Goal: Information Seeking & Learning: Compare options

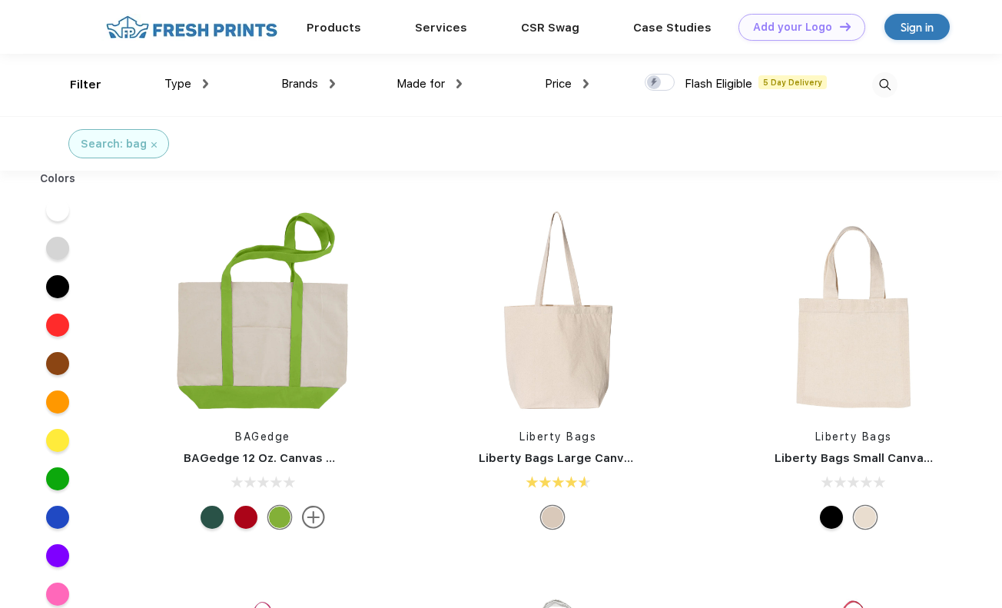
click at [304, 81] on span "Brands" at bounding box center [299, 84] width 37 height 14
click at [335, 88] on div "Made for Unisex Women Men Youth" at bounding box center [398, 85] width 127 height 62
click at [332, 86] on img at bounding box center [332, 83] width 5 height 9
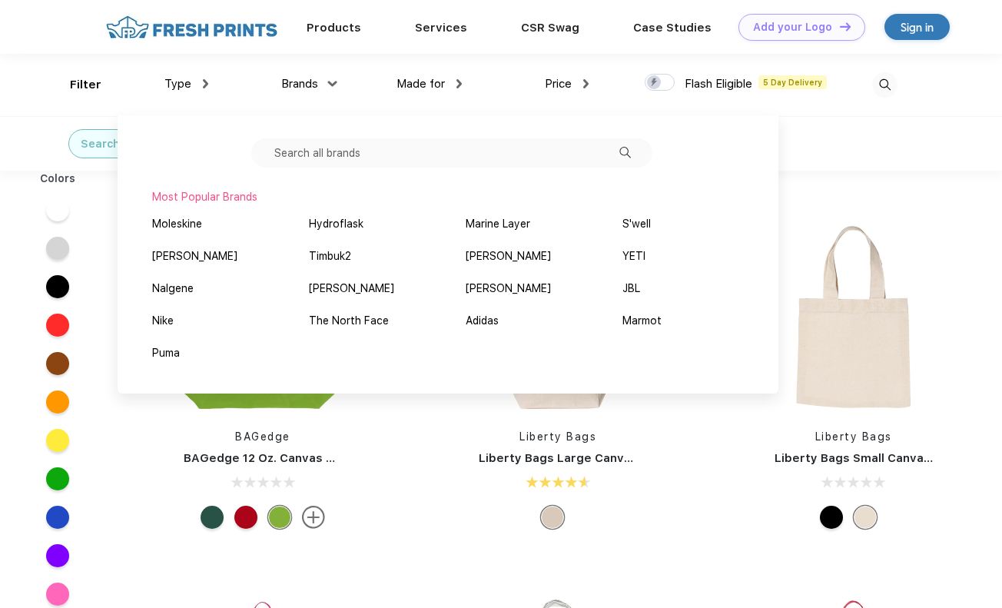
click at [400, 137] on div "Most Popular Brands Moleskine Hydroflask Marine Layer S'well Vineyard Vines Tim…" at bounding box center [448, 254] width 661 height 278
click at [390, 149] on input "text" at bounding box center [451, 152] width 401 height 29
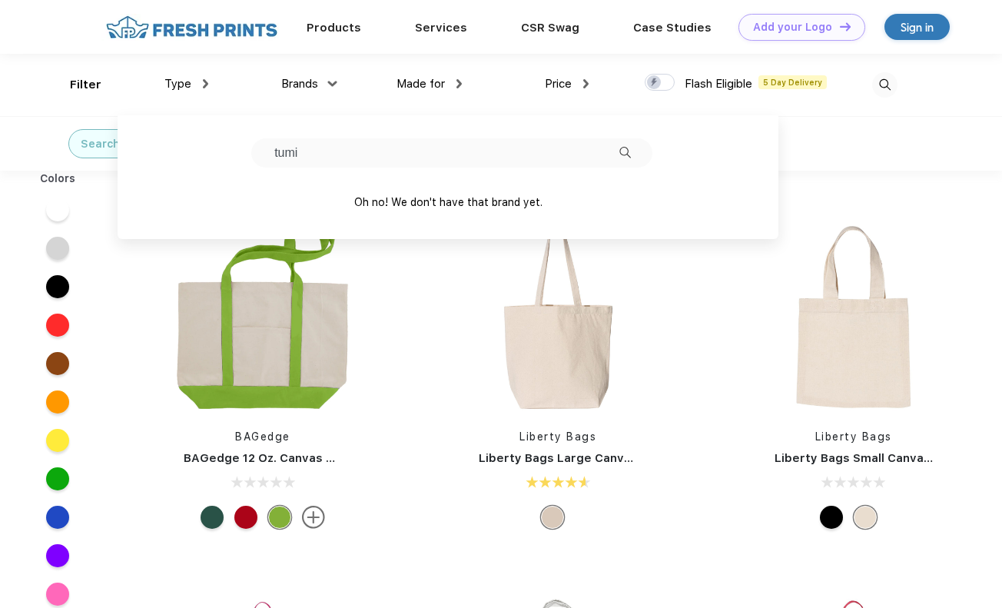
type input "tumi"
click at [632, 150] on input "tumi" at bounding box center [451, 152] width 401 height 29
click at [628, 151] on img at bounding box center [626, 153] width 12 height 12
click at [626, 151] on img at bounding box center [626, 153] width 12 height 12
click at [38, 145] on div "Search: bag" at bounding box center [140, 144] width 304 height 54
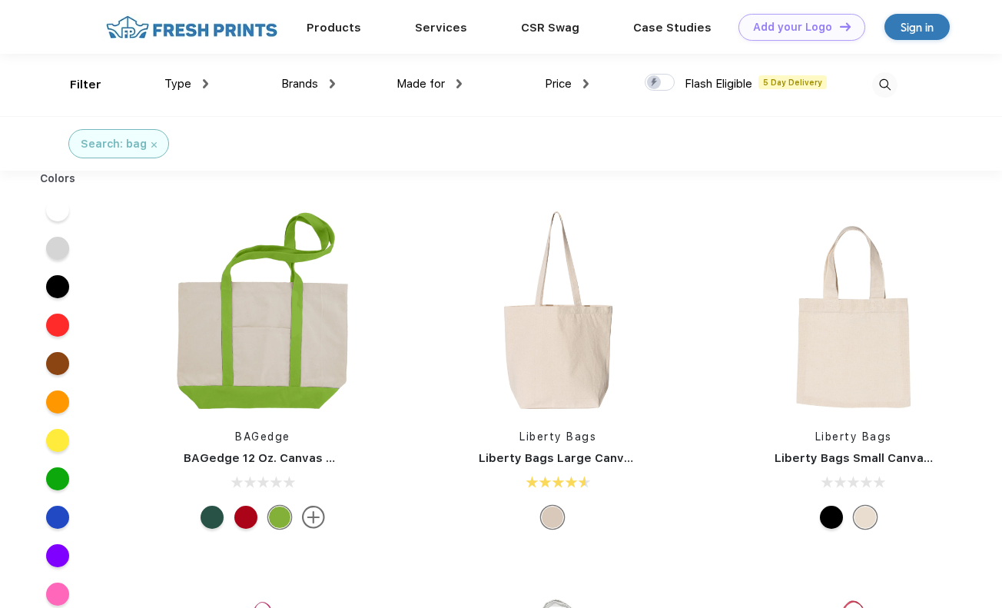
click at [155, 147] on div "Search: bag" at bounding box center [118, 143] width 101 height 29
click at [151, 143] on img at bounding box center [153, 144] width 5 height 5
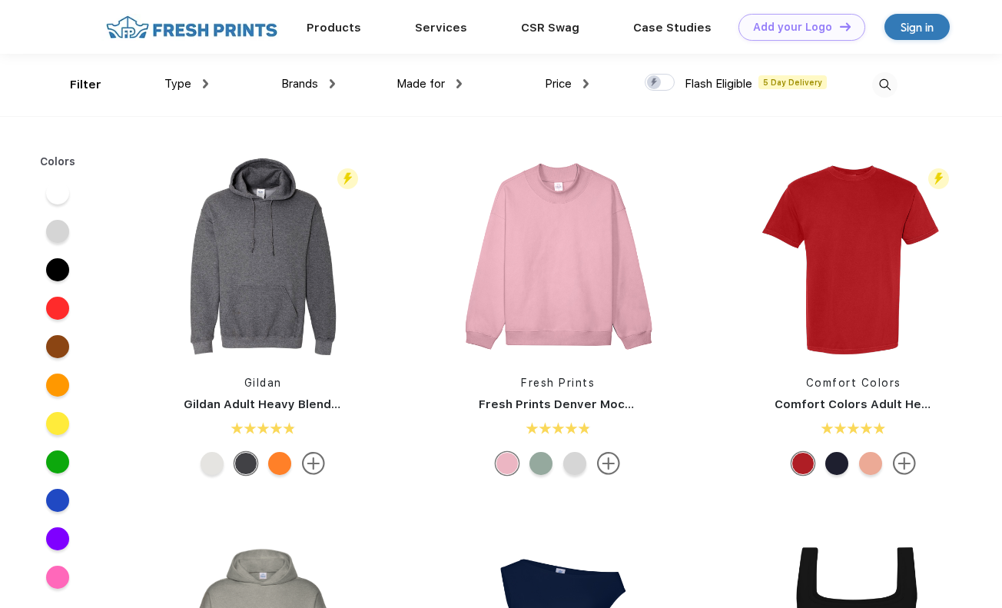
click at [58, 86] on div "Filter Type Shirts Sweaters Bottoms Accessories Hats Tanks Jackets Jerseys Polo…" at bounding box center [501, 85] width 1002 height 62
click at [297, 77] on span "Brands" at bounding box center [299, 84] width 37 height 14
click at [329, 81] on div "Brands" at bounding box center [308, 84] width 54 height 18
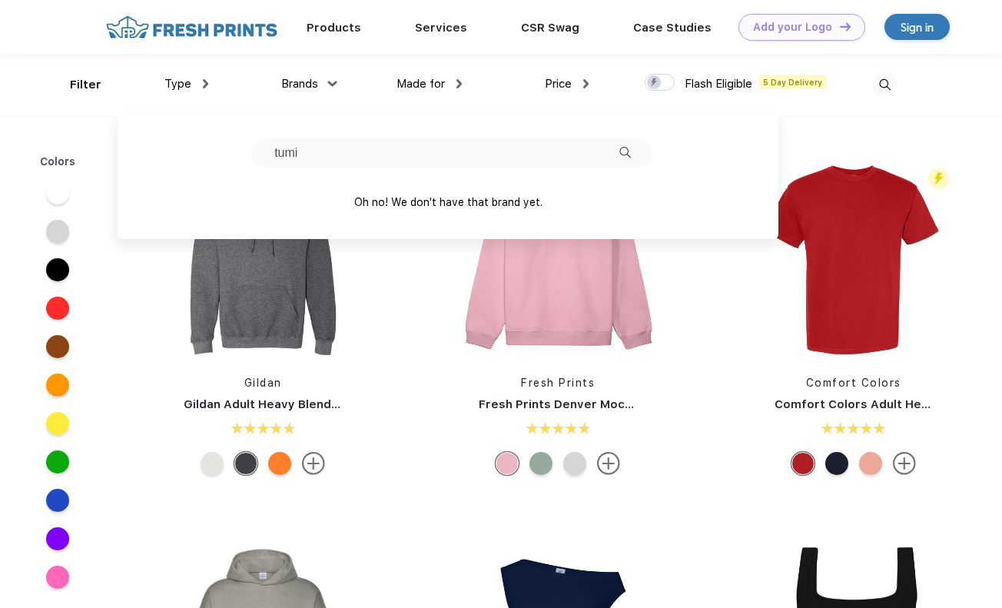
click at [383, 156] on input "tumi" at bounding box center [451, 152] width 401 height 29
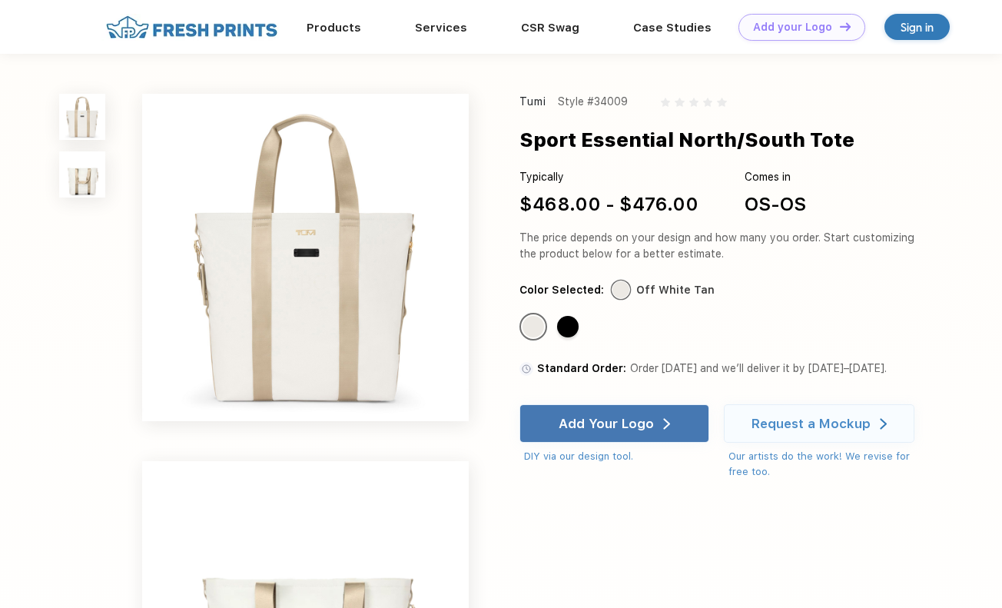
click at [537, 105] on div "Tumi" at bounding box center [534, 102] width 28 height 16
click at [91, 188] on img at bounding box center [82, 174] width 46 height 46
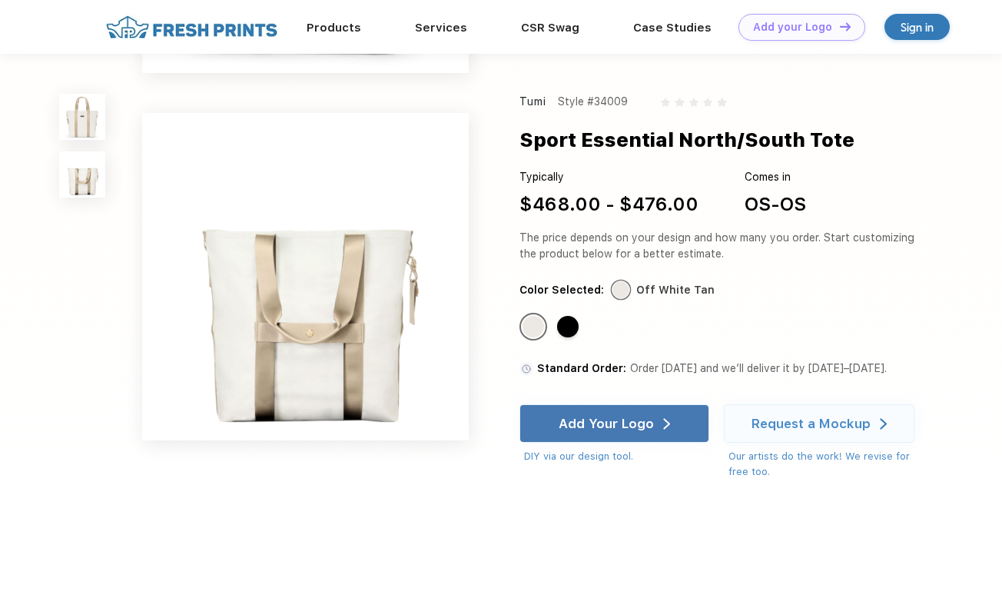
scroll to position [302, 0]
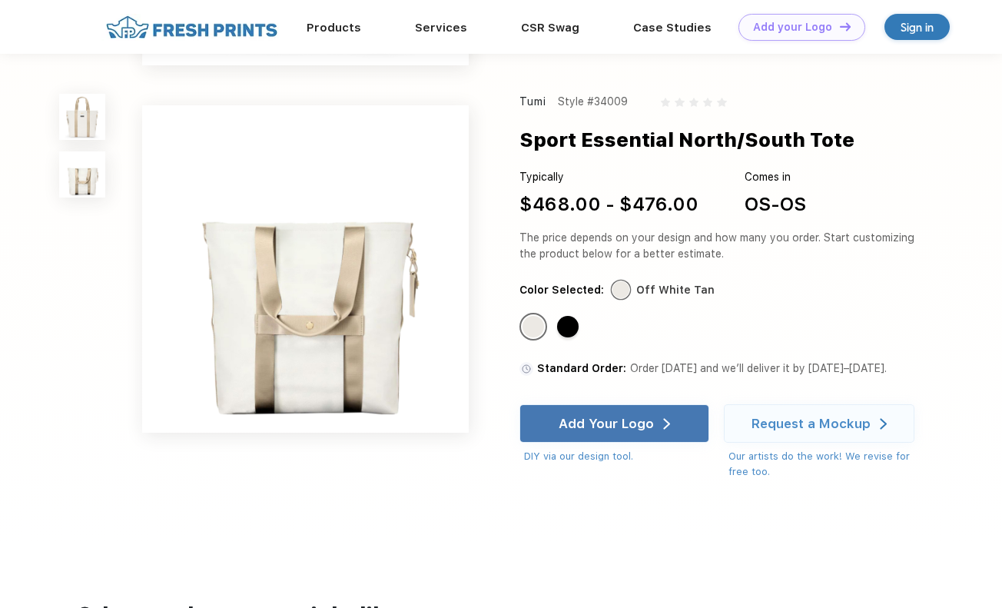
click at [75, 141] on div at bounding box center [81, 146] width 45 height 104
click at [85, 128] on img at bounding box center [82, 117] width 46 height 46
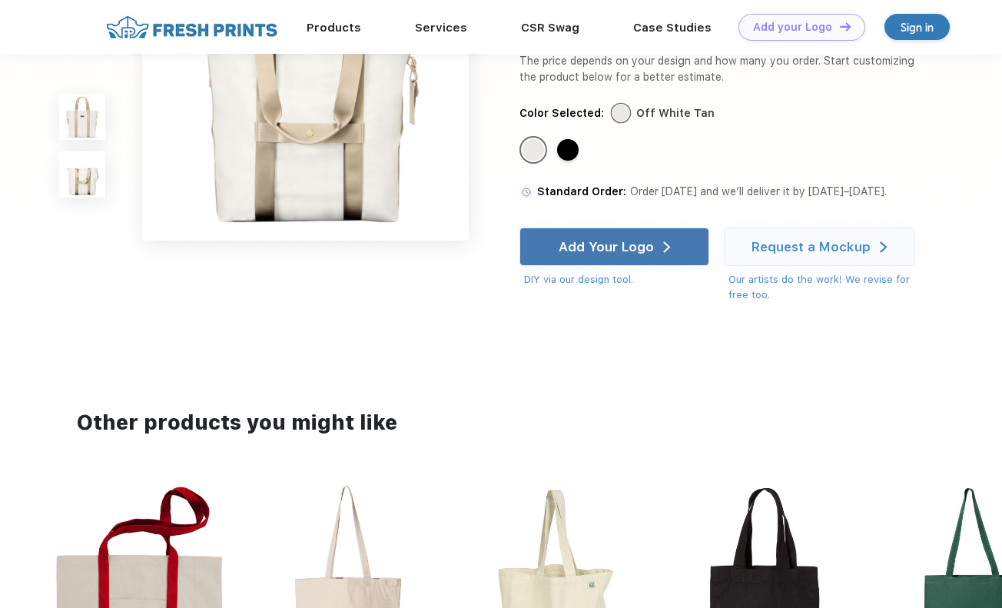
scroll to position [0, 0]
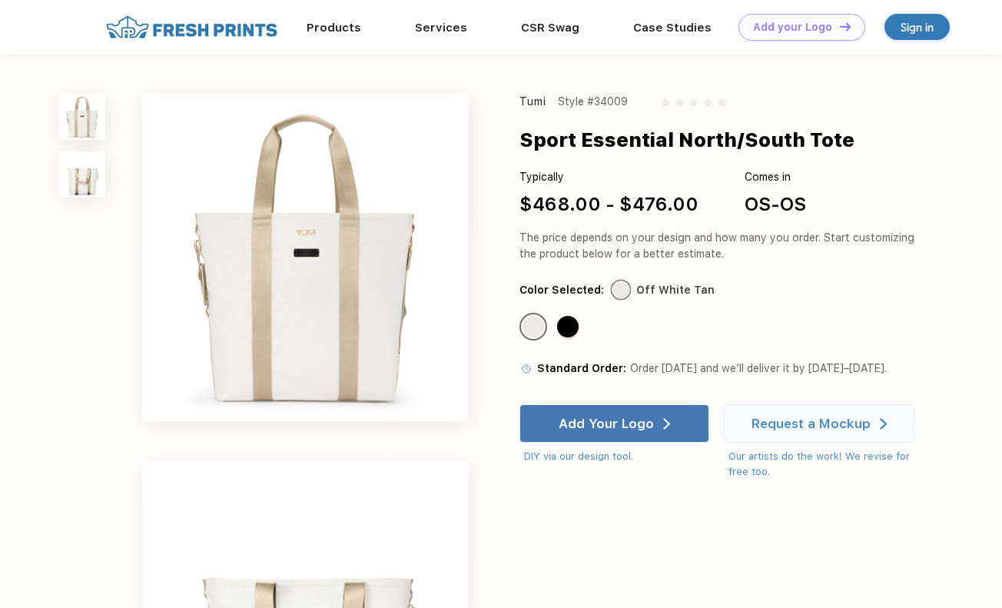
click at [521, 98] on div "Tumi" at bounding box center [534, 102] width 28 height 16
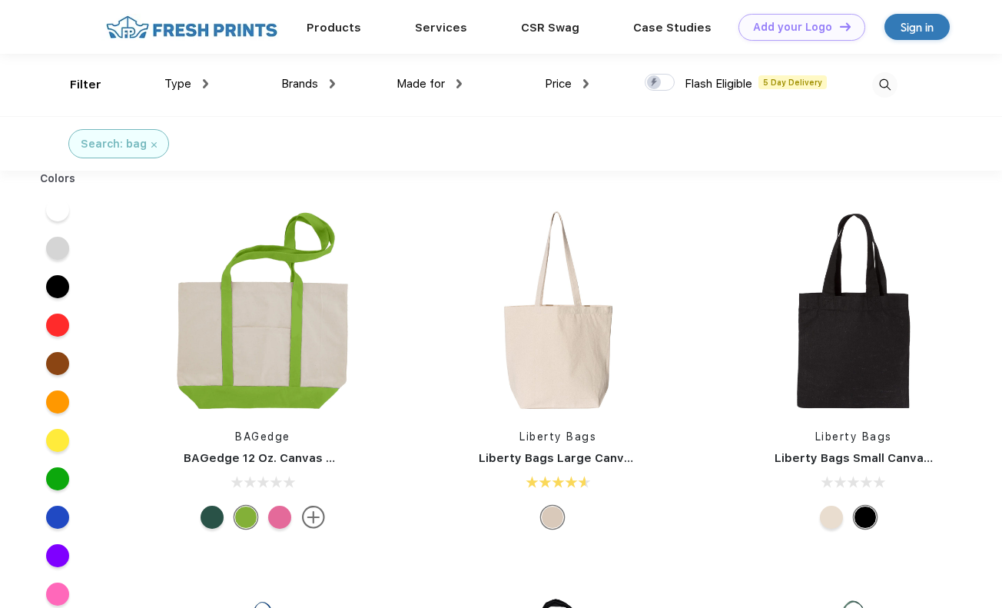
scroll to position [1, 0]
click at [153, 141] on img at bounding box center [153, 143] width 5 height 5
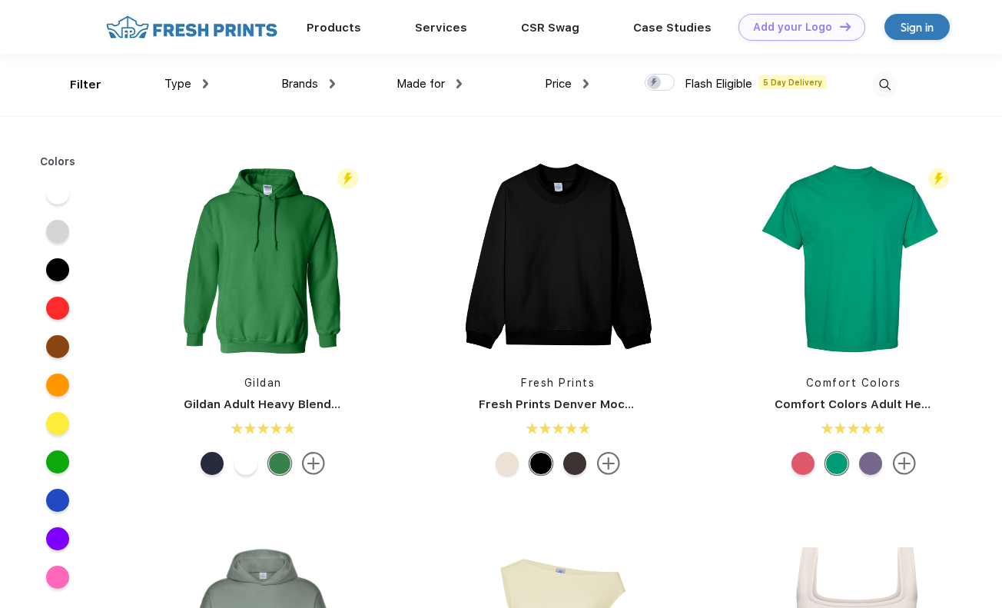
click at [197, 98] on div "Type Shirts Sweaters Bottoms Accessories Hats Tanks Jackets Jerseys Polos" at bounding box center [144, 85] width 127 height 62
click at [199, 87] on div "Type" at bounding box center [186, 84] width 44 height 18
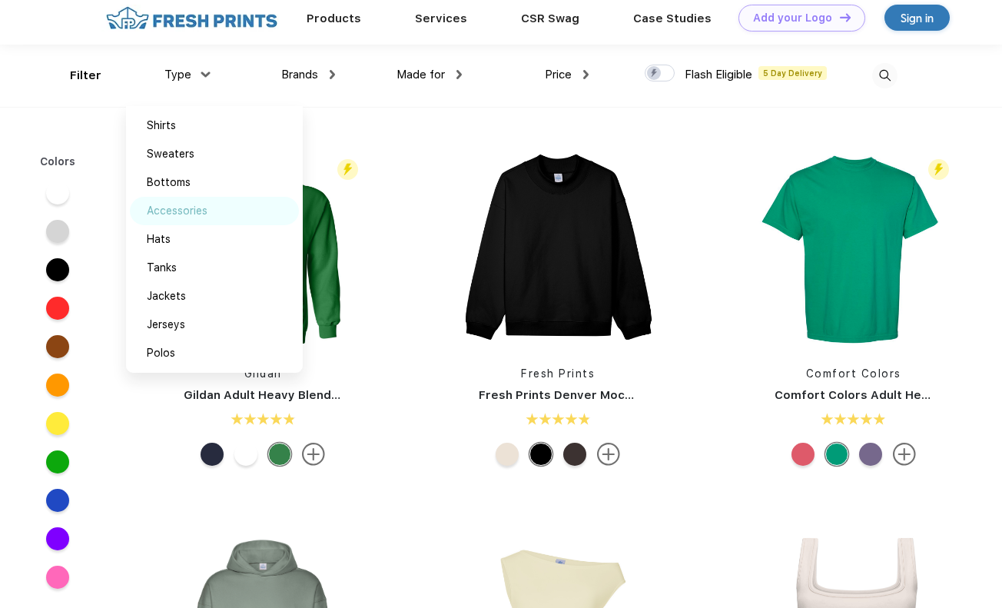
scroll to position [8, 0]
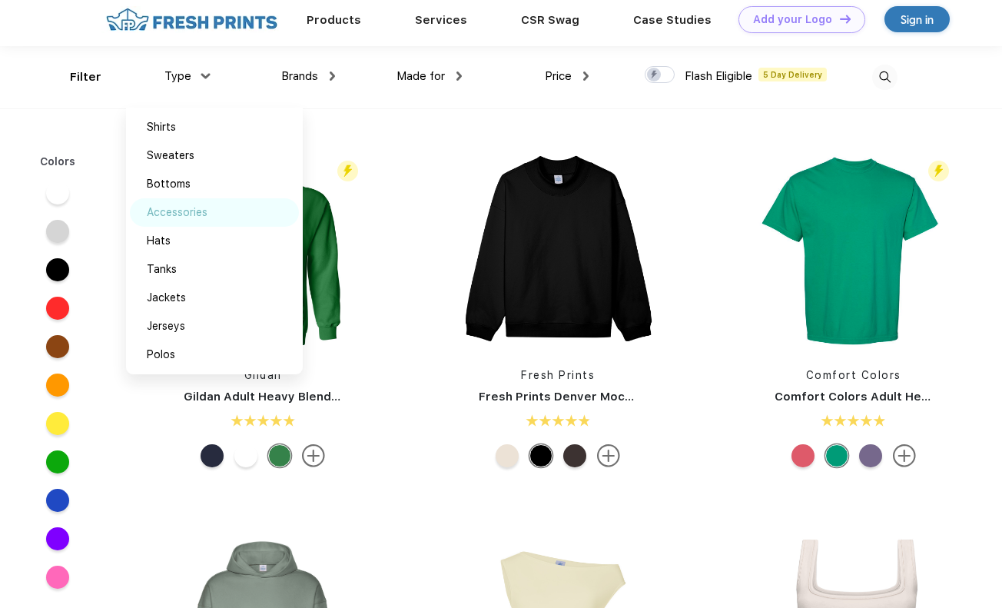
click at [192, 220] on div "Accessories" at bounding box center [177, 212] width 61 height 16
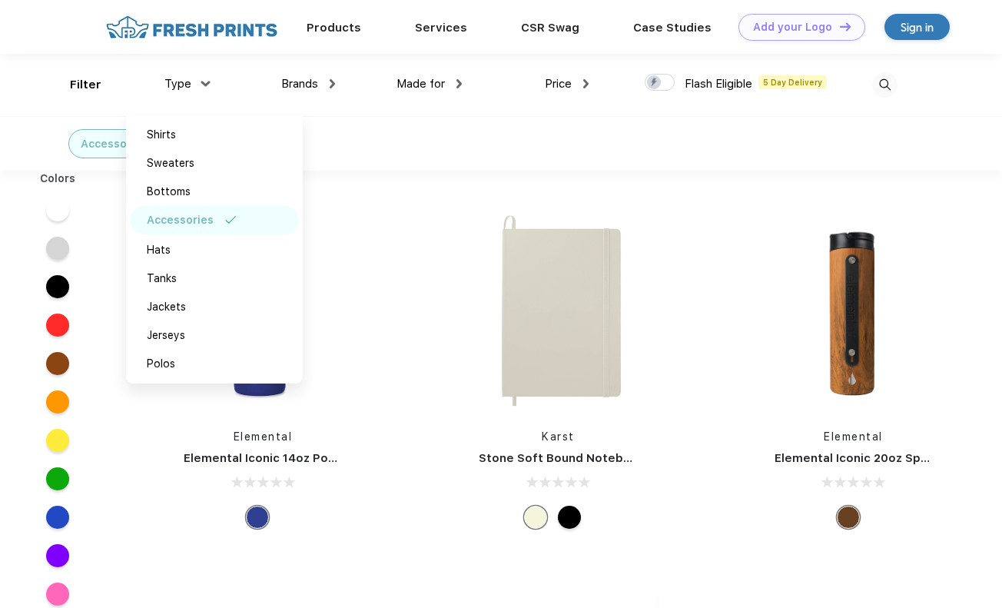
click at [372, 152] on div "Accessories" at bounding box center [501, 143] width 1002 height 55
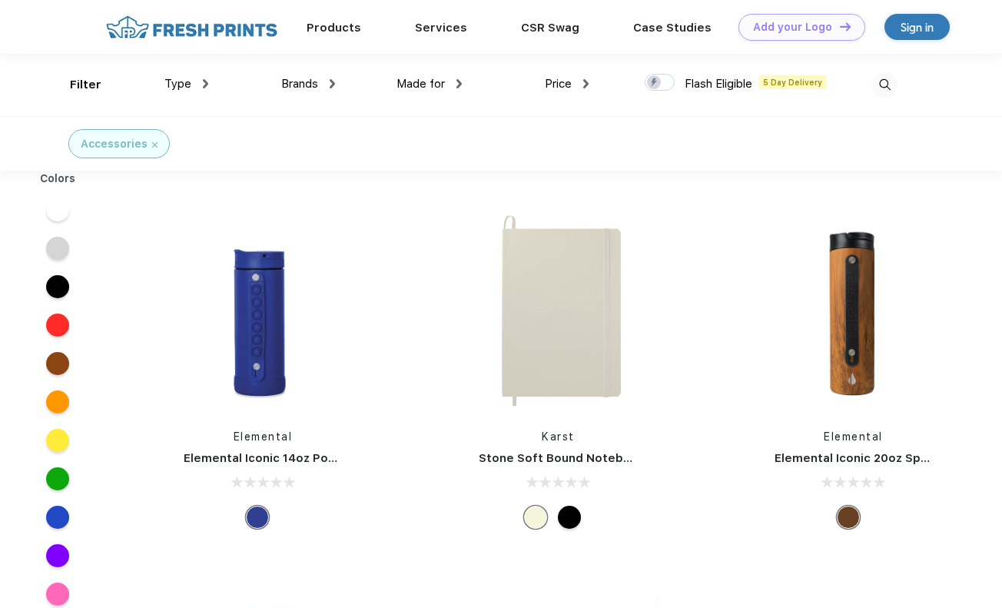
scroll to position [3, 0]
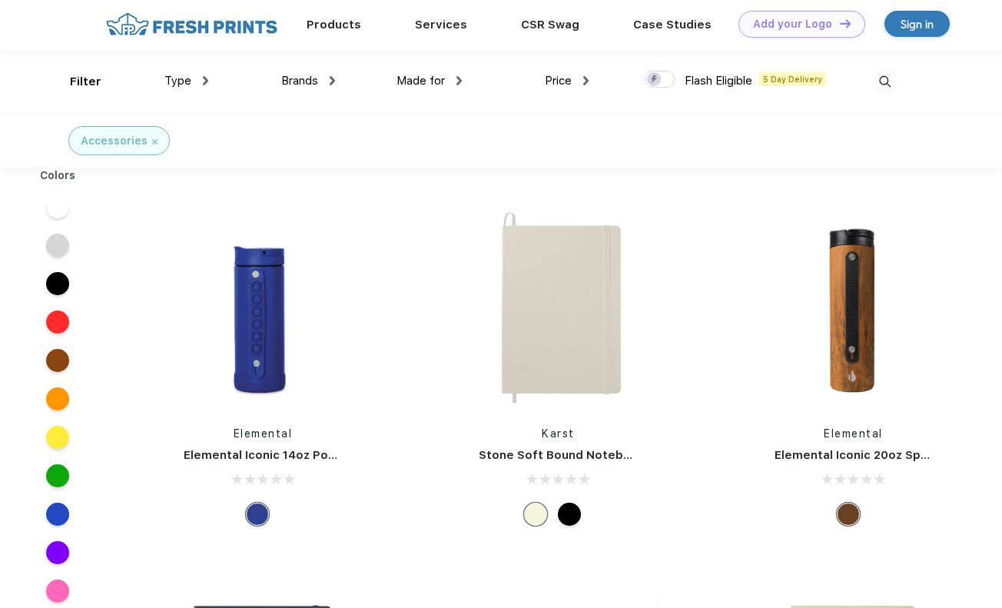
click at [337, 79] on div "Made for Unisex Women Men Youth" at bounding box center [398, 82] width 127 height 62
click at [331, 82] on img at bounding box center [332, 80] width 5 height 9
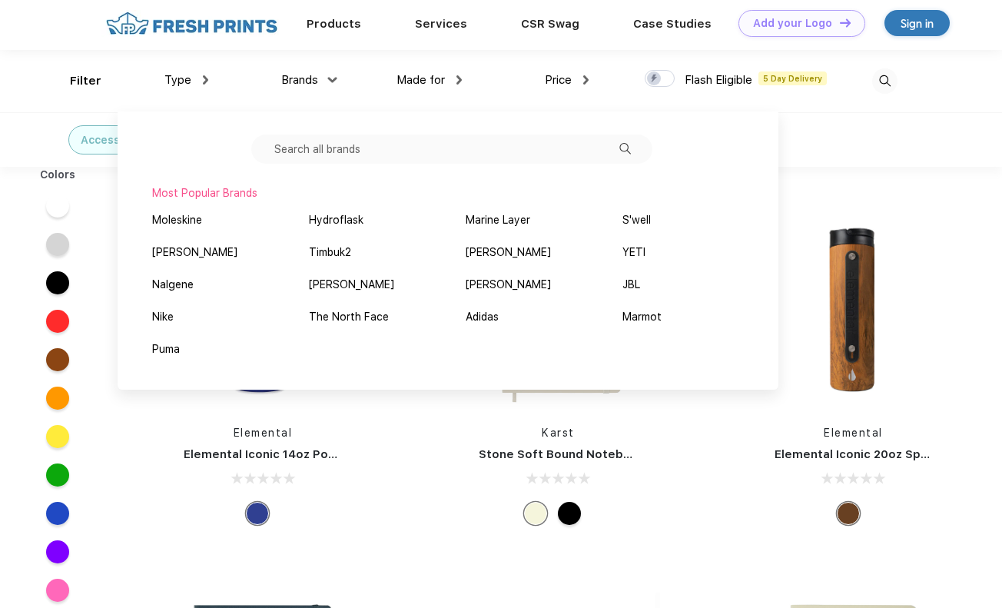
scroll to position [5, 0]
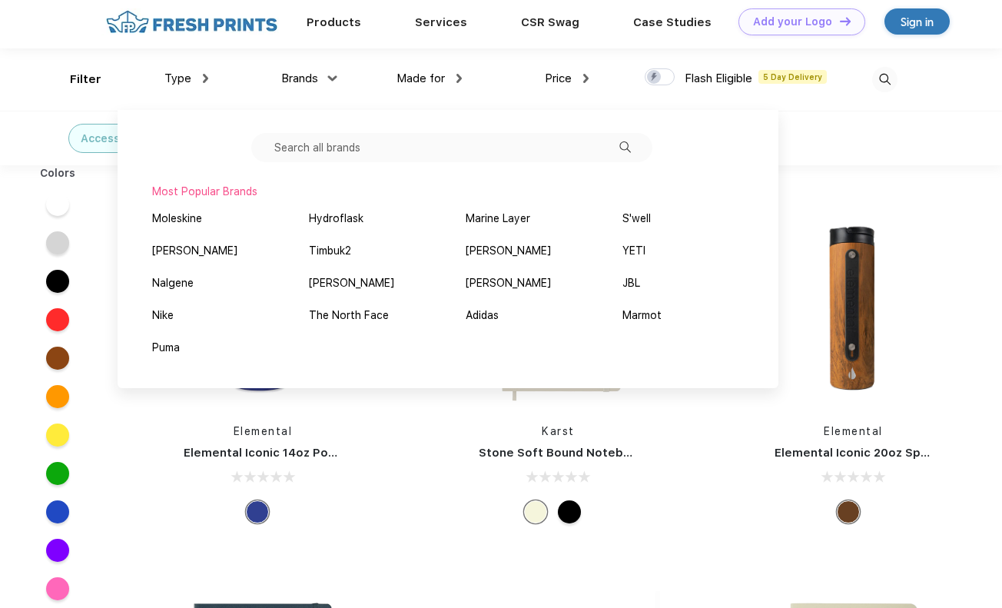
click at [807, 145] on div "Accessories" at bounding box center [501, 138] width 1002 height 55
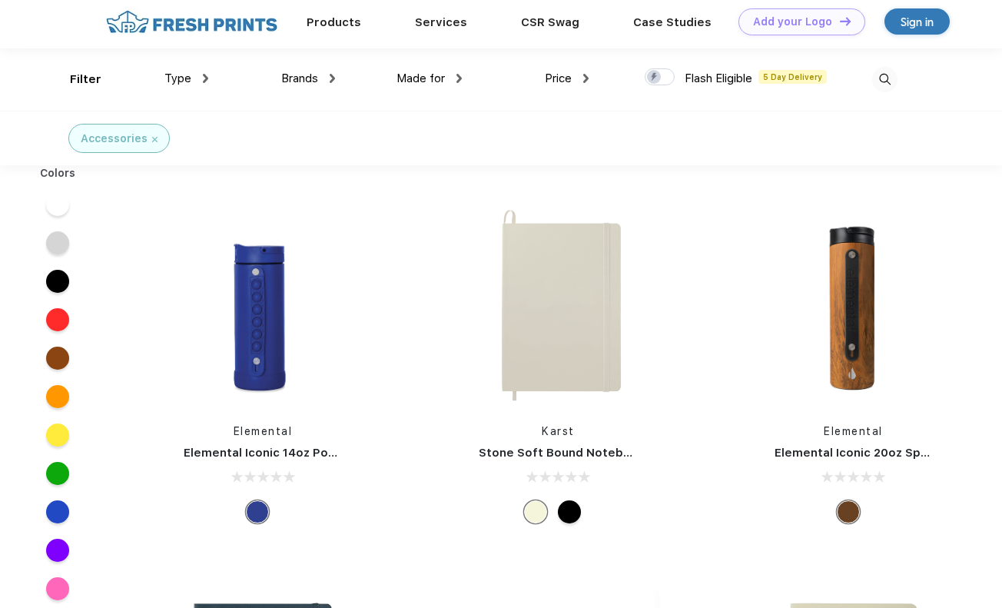
click at [51, 280] on div at bounding box center [57, 281] width 23 height 23
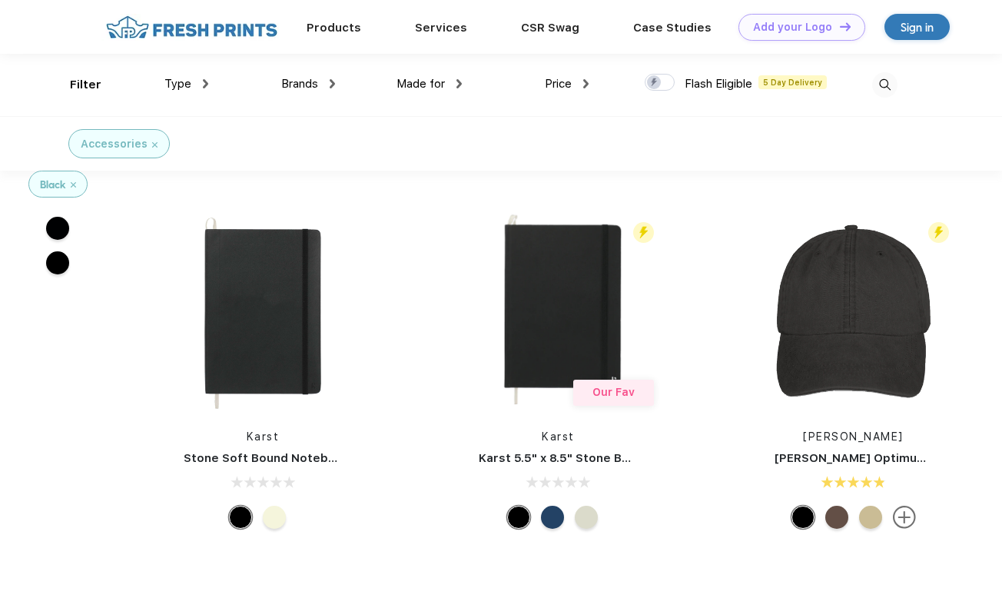
click at [203, 91] on div "Type" at bounding box center [186, 84] width 44 height 18
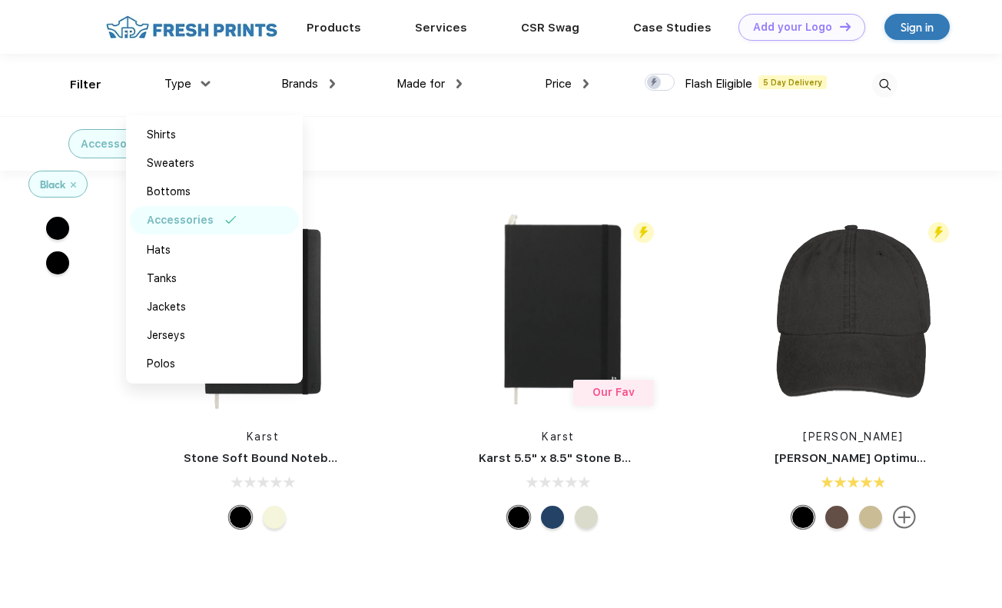
drag, startPoint x: 448, startPoint y: 133, endPoint x: 397, endPoint y: 121, distance: 52.8
click at [448, 133] on div "Accessories" at bounding box center [501, 143] width 1002 height 55
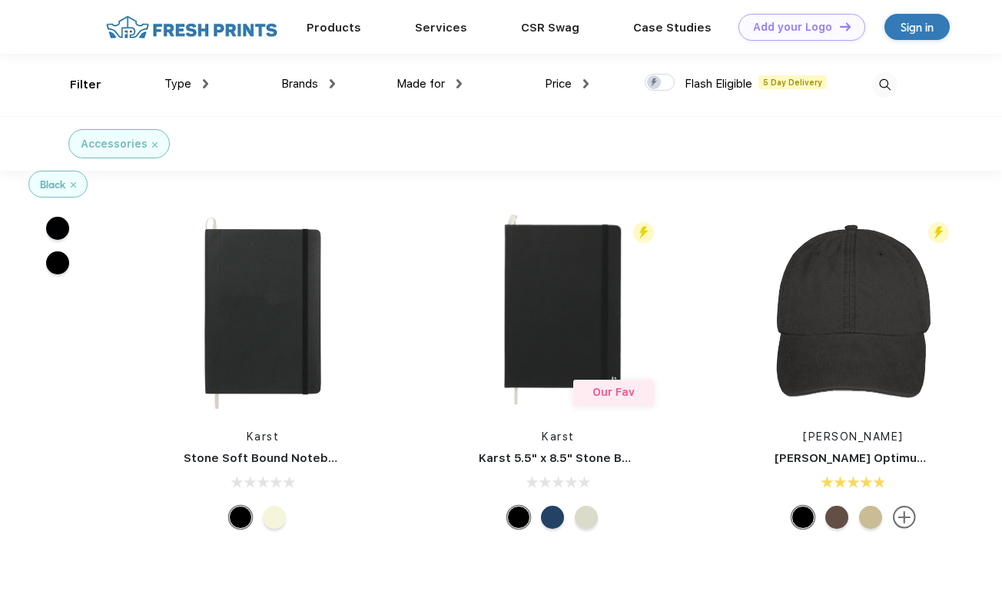
click at [460, 83] on img at bounding box center [459, 83] width 5 height 9
drag, startPoint x: 459, startPoint y: 86, endPoint x: 473, endPoint y: 88, distance: 13.9
click at [459, 86] on img at bounding box center [459, 83] width 9 height 5
click at [588, 87] on img at bounding box center [585, 83] width 5 height 9
click at [588, 87] on div "Price" at bounding box center [567, 84] width 44 height 18
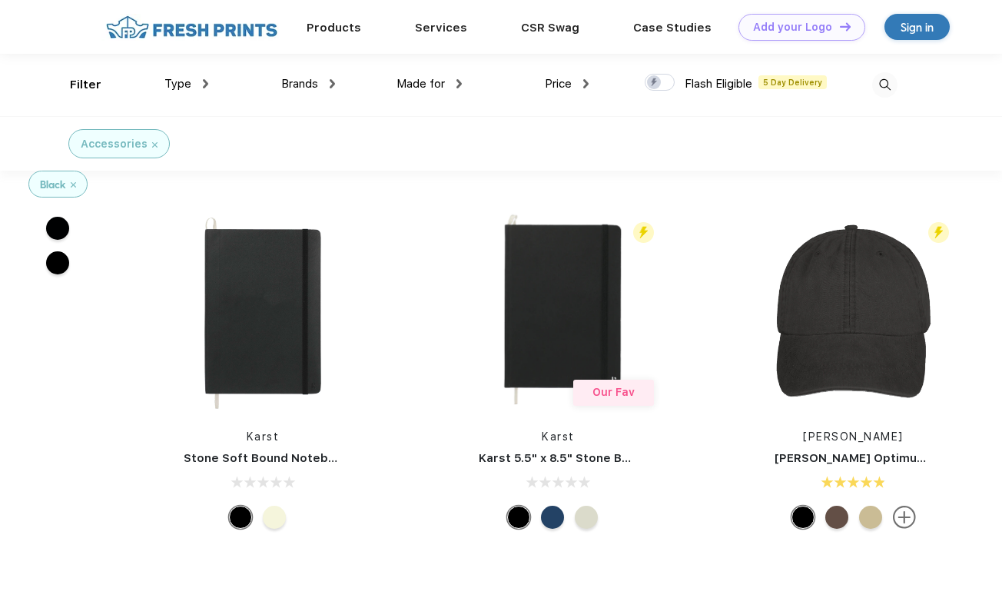
click at [587, 83] on img at bounding box center [585, 83] width 5 height 9
click at [572, 194] on div "$$$" at bounding box center [594, 192] width 169 height 28
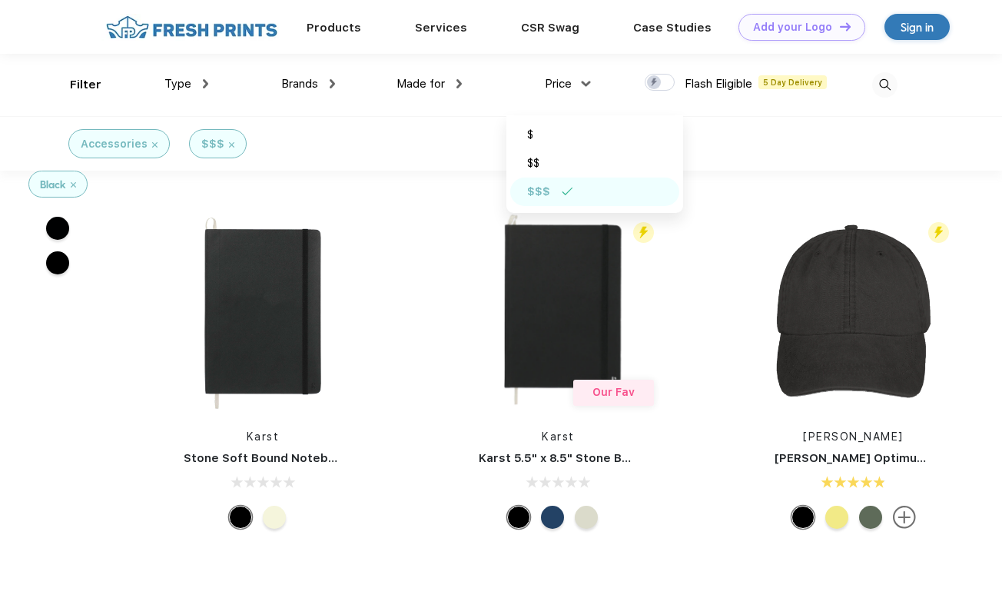
click at [785, 170] on div "Accessories $$$" at bounding box center [501, 143] width 1002 height 55
click at [885, 85] on img at bounding box center [884, 84] width 25 height 25
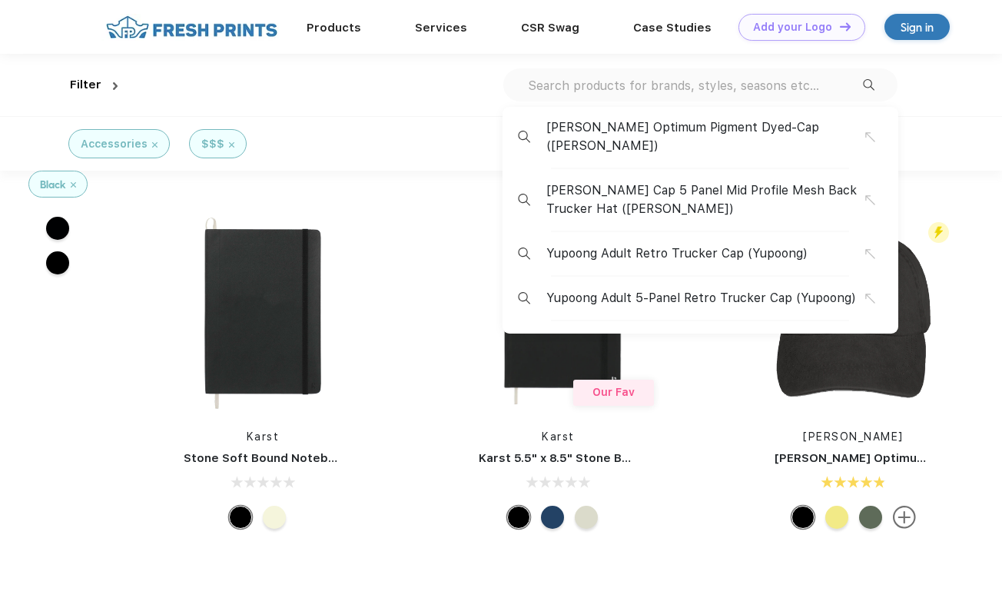
click at [796, 90] on input "text" at bounding box center [695, 85] width 337 height 17
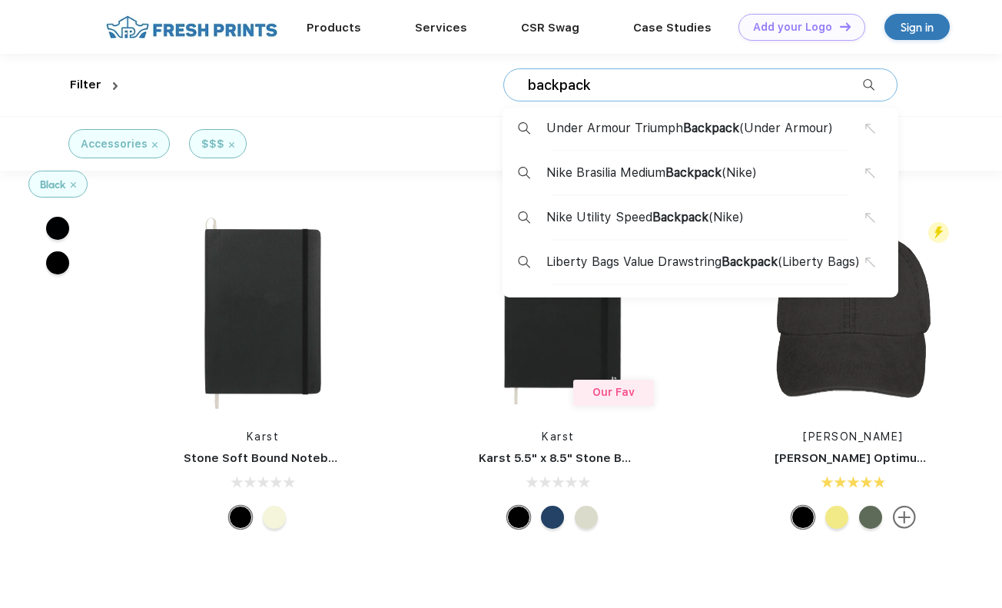
type input "backpack"
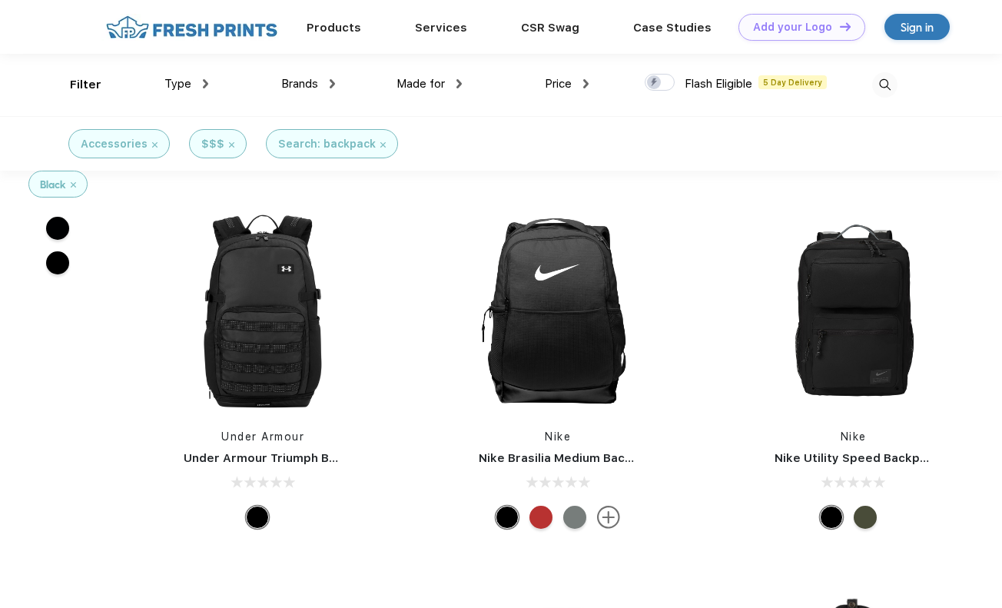
click at [610, 521] on img at bounding box center [608, 517] width 23 height 23
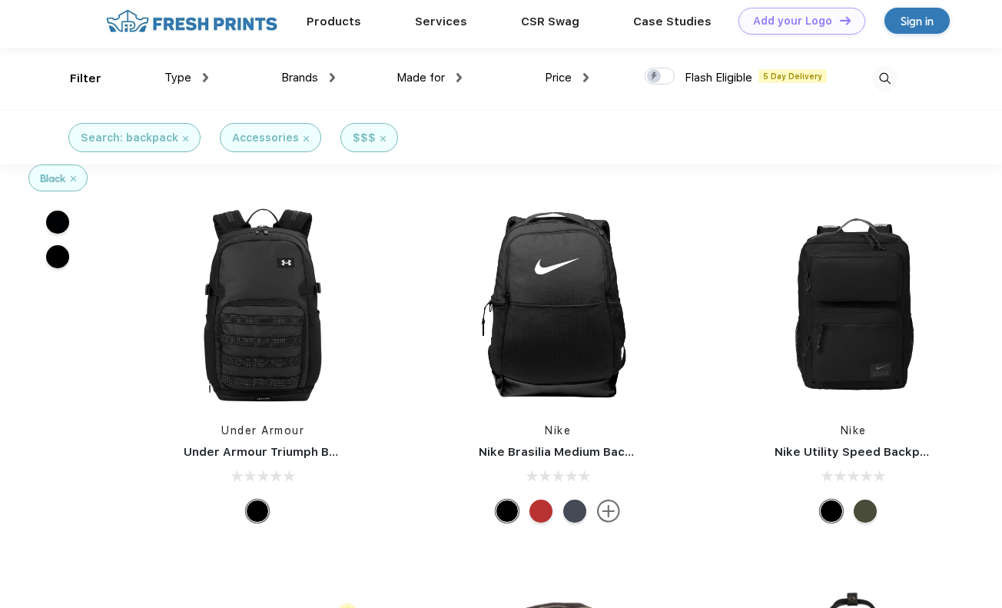
click at [189, 27] on img at bounding box center [191, 21] width 181 height 27
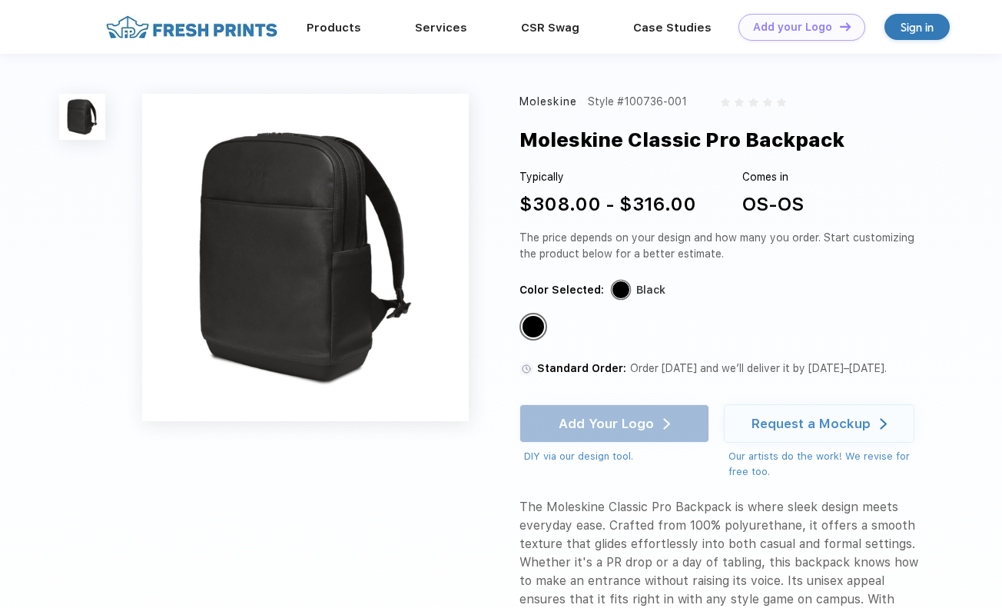
click at [552, 136] on div "Moleskine Classic Pro Backpack" at bounding box center [682, 139] width 325 height 29
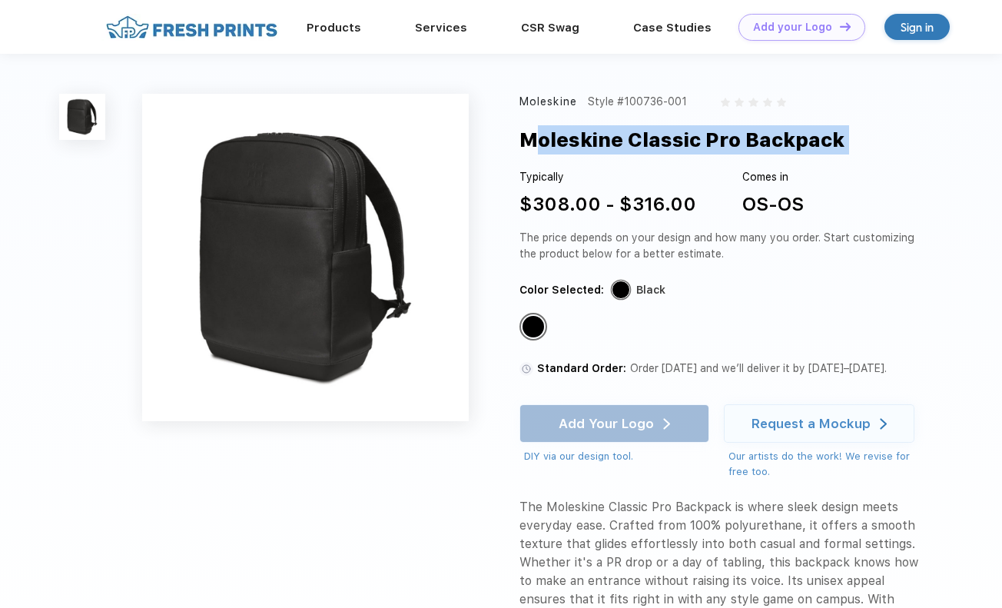
click at [552, 136] on div "Moleskine Classic Pro Backpack" at bounding box center [682, 139] width 325 height 29
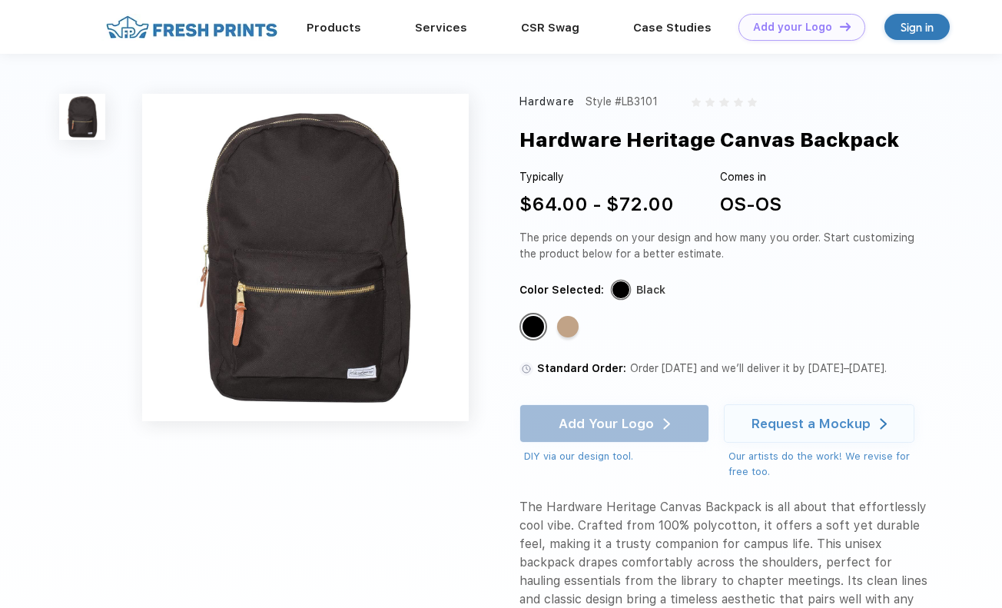
click at [750, 157] on div "Hardware Style #LB3101 Hardware Heritage Canvas Backpack Typically $64.00 - $72…" at bounding box center [725, 388] width 411 height 589
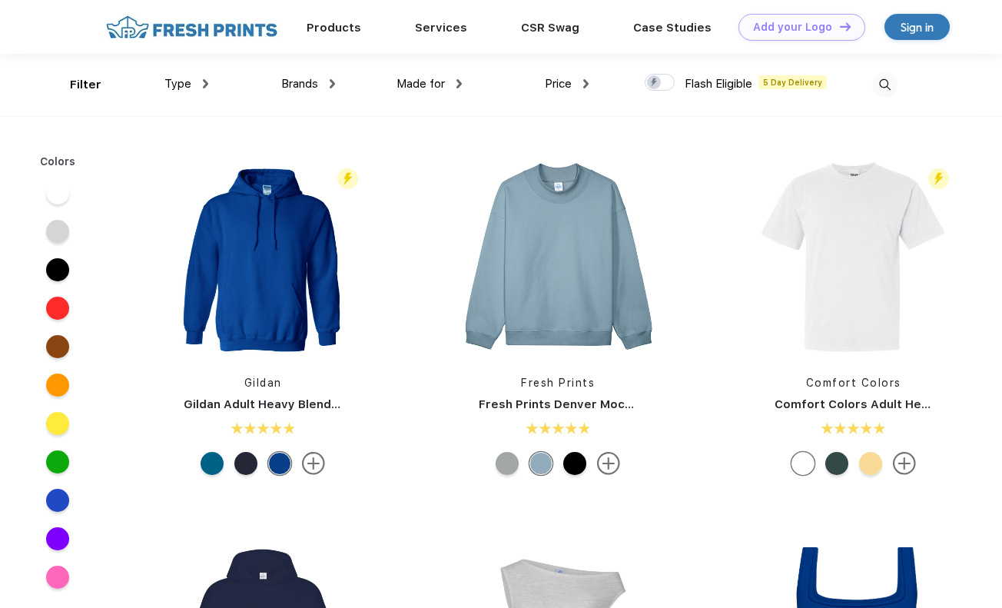
scroll to position [1, 0]
click at [300, 80] on span "Brands" at bounding box center [299, 83] width 37 height 14
click at [341, 75] on div "Made for Unisex Women Men Youth" at bounding box center [398, 84] width 127 height 62
click at [327, 89] on div "Brands" at bounding box center [308, 84] width 54 height 18
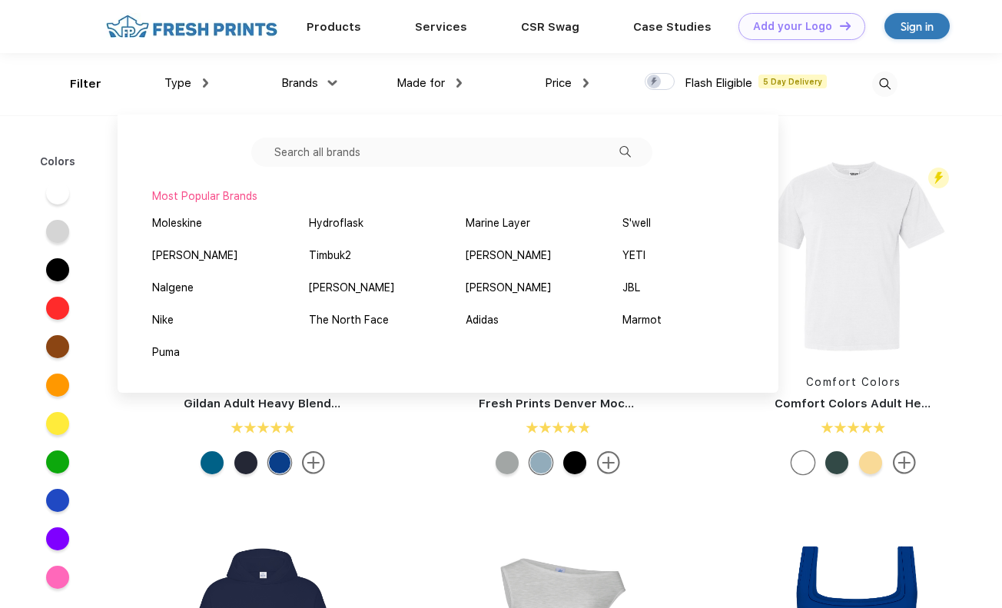
click at [318, 164] on input "text" at bounding box center [451, 152] width 401 height 29
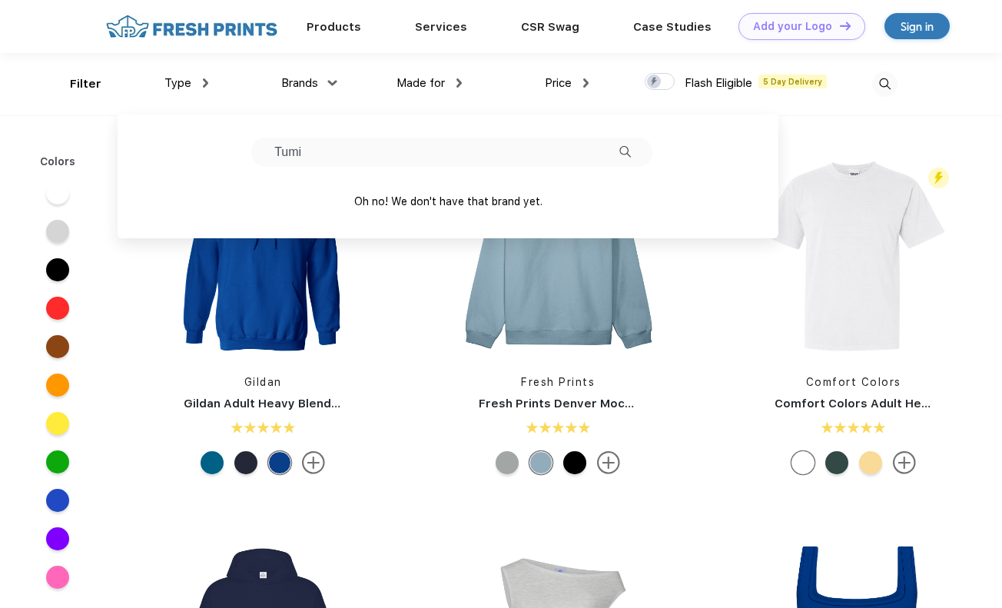
click at [632, 152] on input "Tumi" at bounding box center [451, 152] width 401 height 29
type input "Tumi"
click at [620, 154] on img at bounding box center [626, 152] width 12 height 12
click at [621, 153] on img at bounding box center [626, 152] width 12 height 12
click at [569, 154] on input "Tumi" at bounding box center [451, 152] width 401 height 29
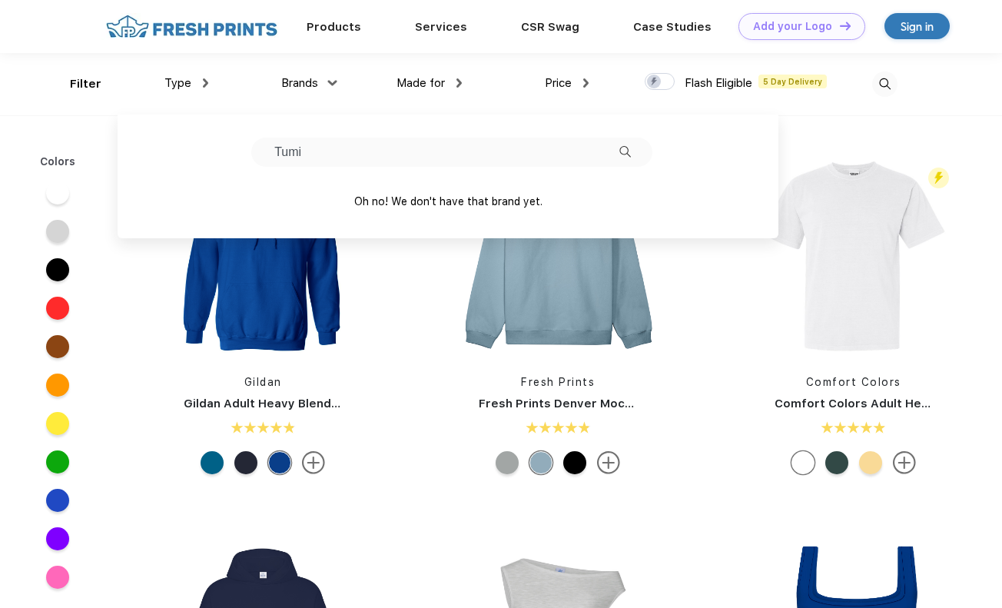
click at [566, 154] on input "Tumi" at bounding box center [451, 152] width 401 height 29
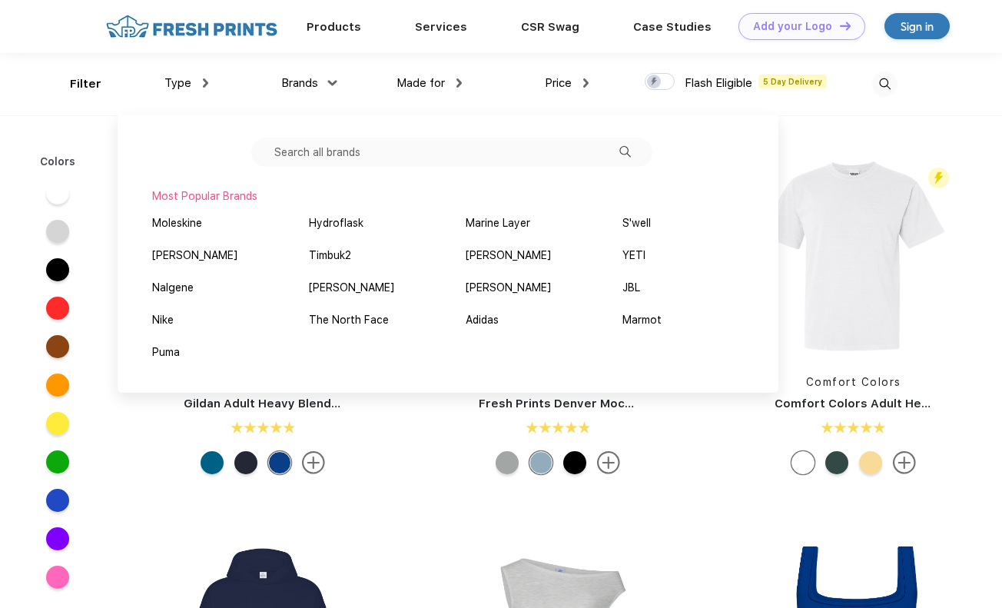
click at [889, 89] on img at bounding box center [884, 83] width 25 height 25
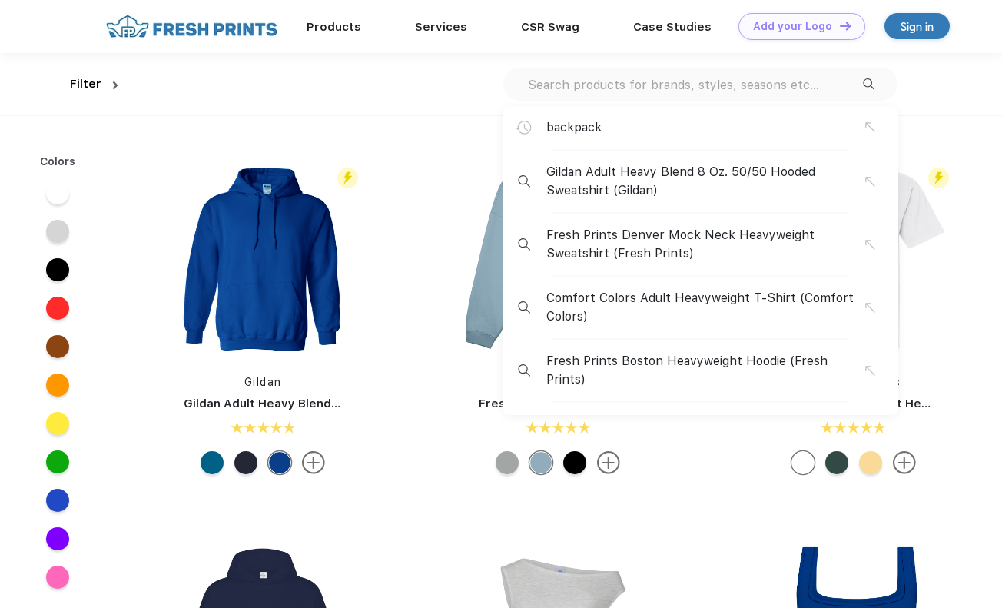
click at [737, 88] on input "text" at bounding box center [695, 84] width 337 height 17
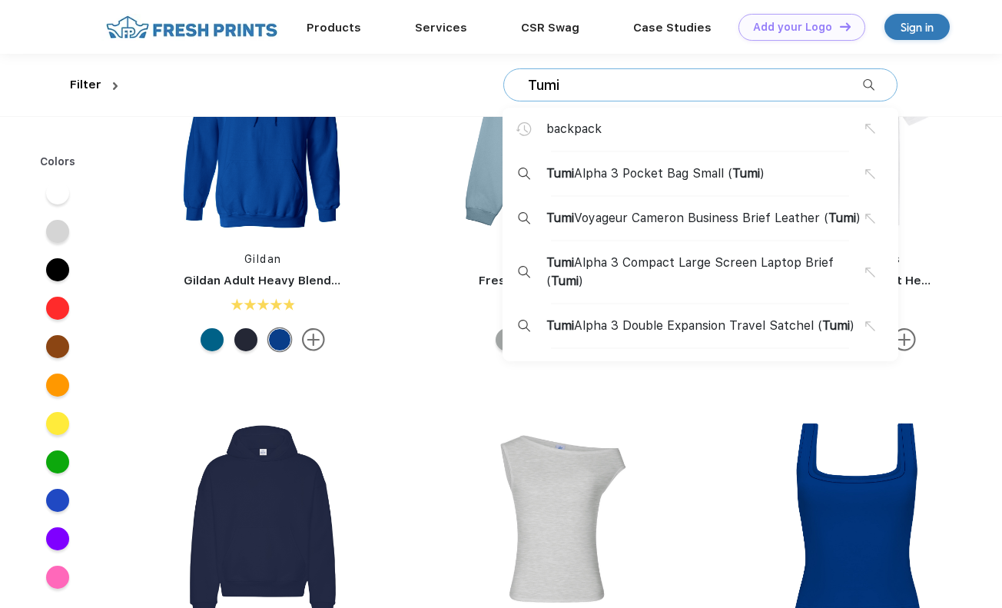
scroll to position [0, 0]
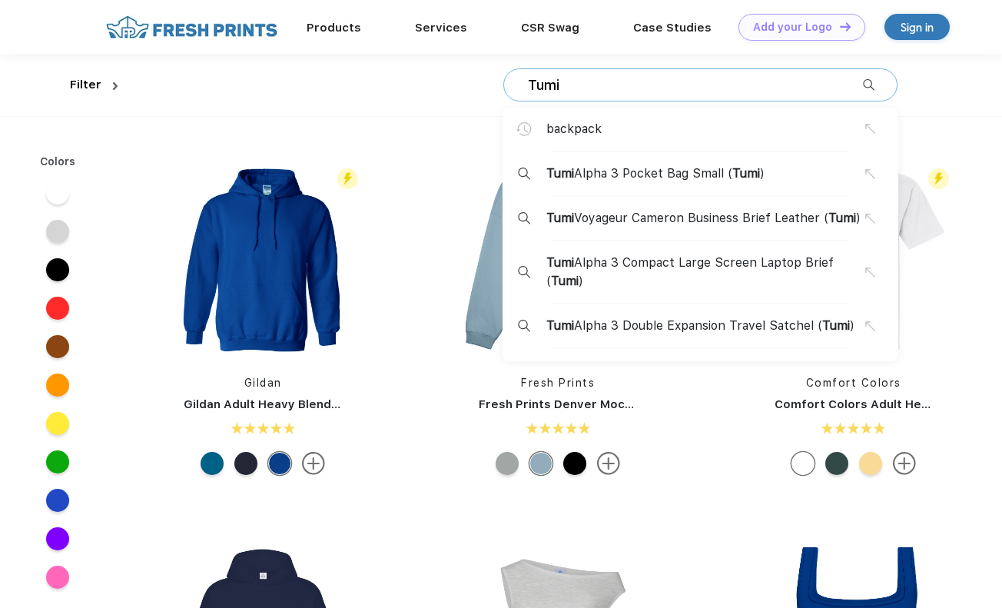
type input "Tumi"
click at [687, 177] on span "Tumi Alpha 3 Pocket Bag Small ( Tumi )" at bounding box center [656, 173] width 218 height 18
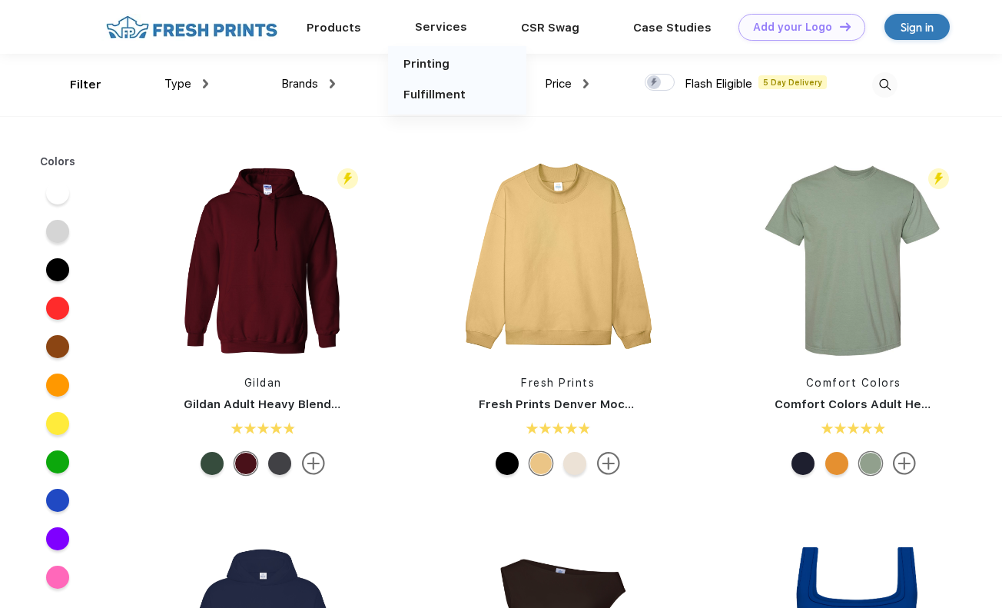
scroll to position [1, 0]
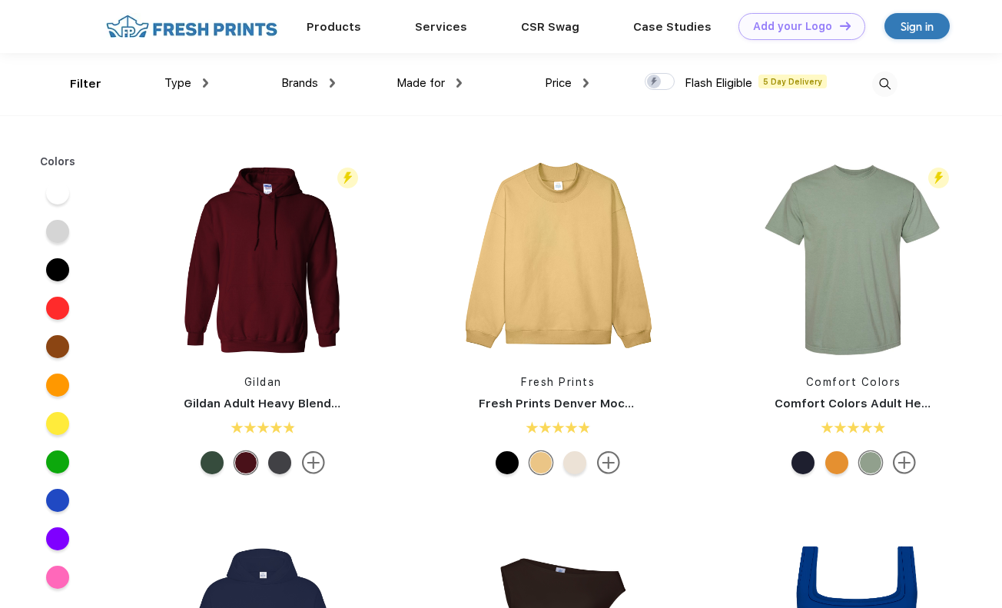
click at [879, 85] on img at bounding box center [884, 83] width 25 height 25
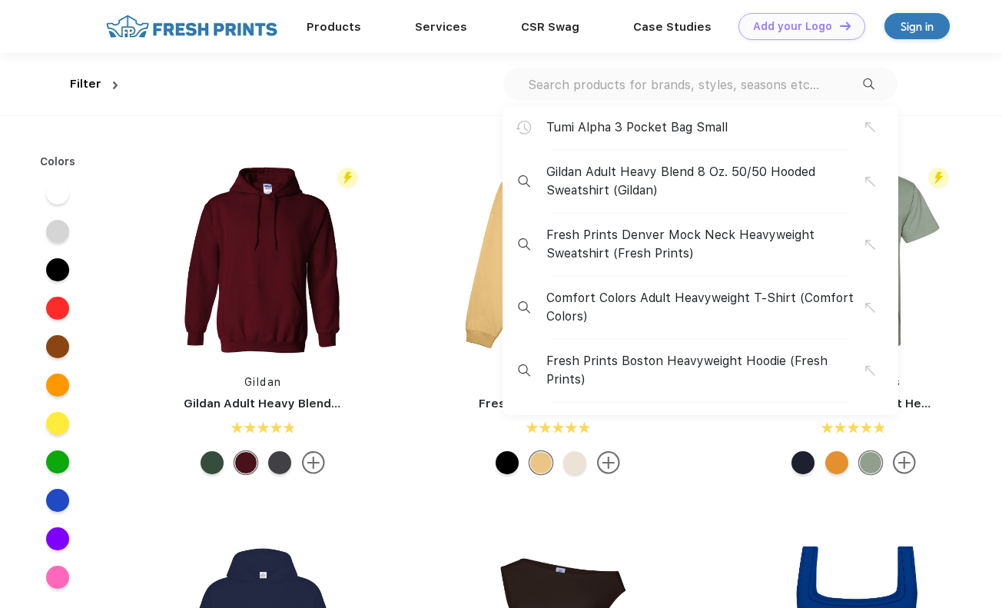
scroll to position [5, 0]
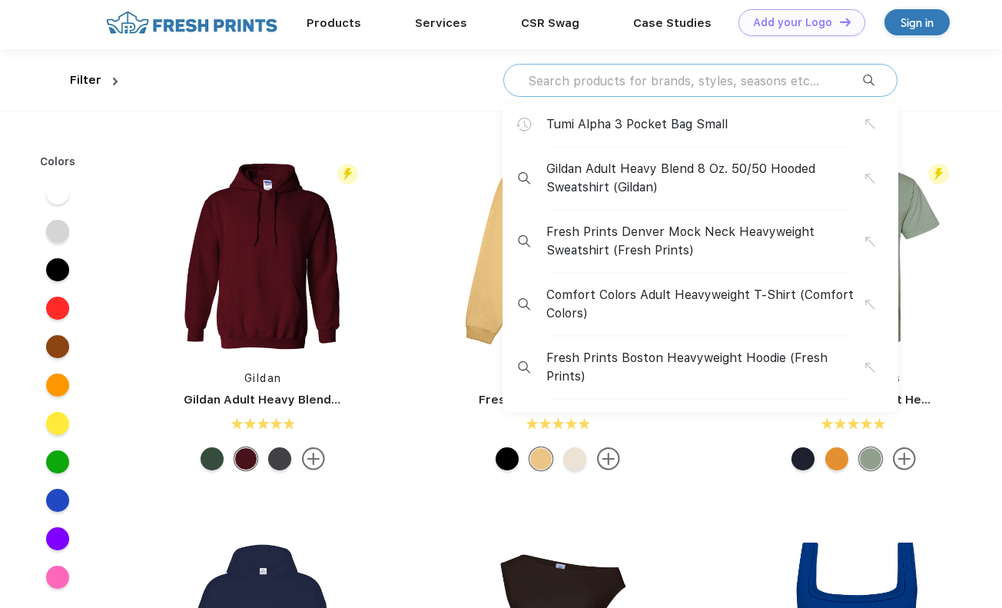
click at [797, 83] on input "text" at bounding box center [695, 80] width 337 height 17
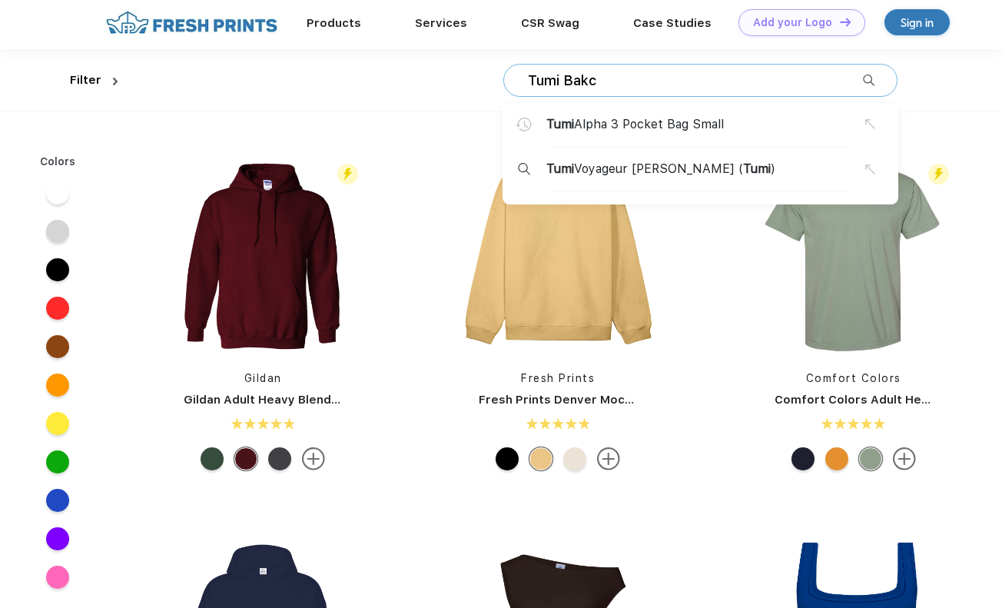
type input "Tumi Bakc"
click at [687, 169] on span "Tumi Voyageur [PERSON_NAME] ( Tumi )" at bounding box center [661, 169] width 229 height 18
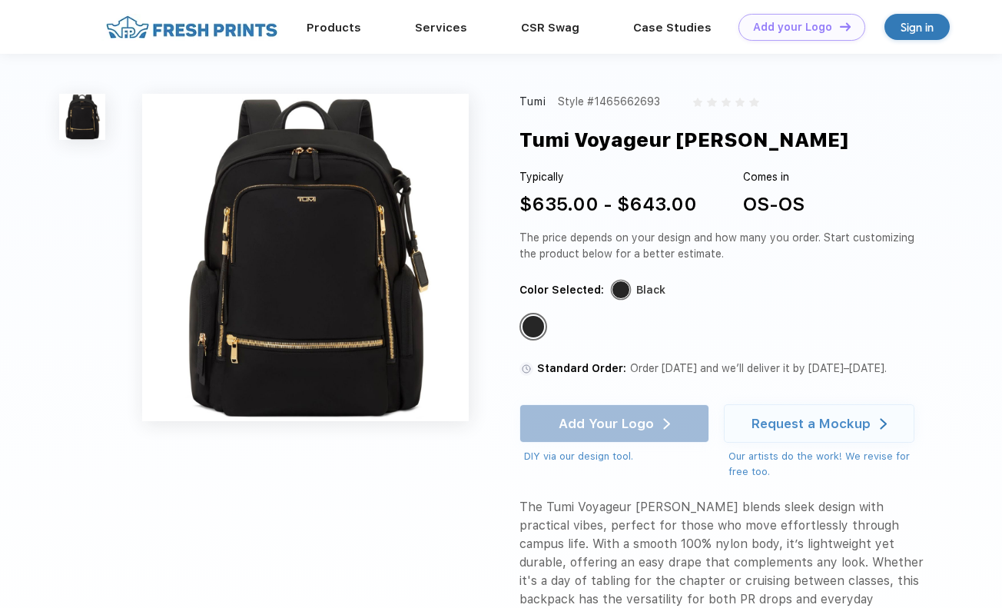
click at [582, 141] on div "Tumi Voyageur [PERSON_NAME]" at bounding box center [684, 139] width 329 height 29
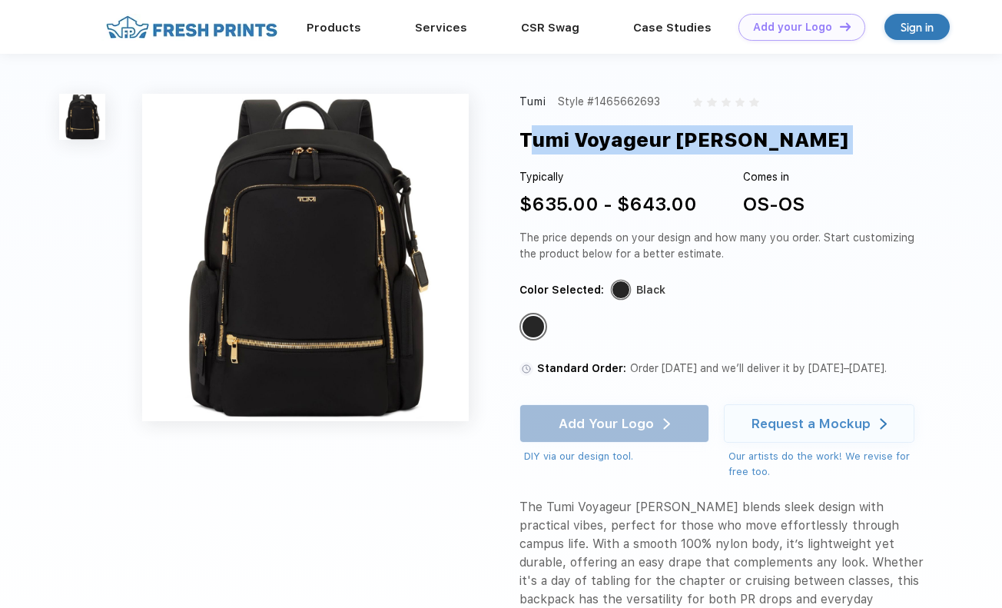
click at [582, 141] on div "Tumi Voyageur [PERSON_NAME]" at bounding box center [684, 139] width 329 height 29
